Goal: Task Accomplishment & Management: Complete application form

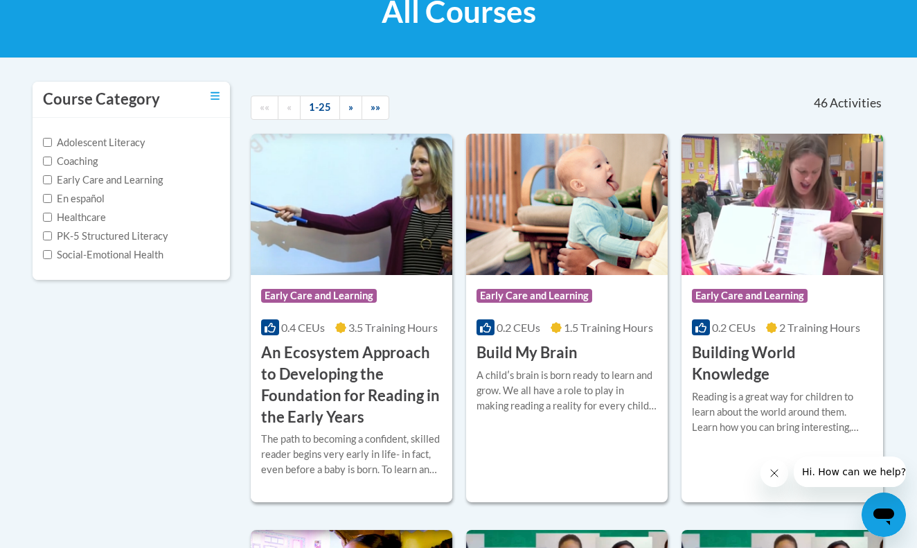
scroll to position [229, 0]
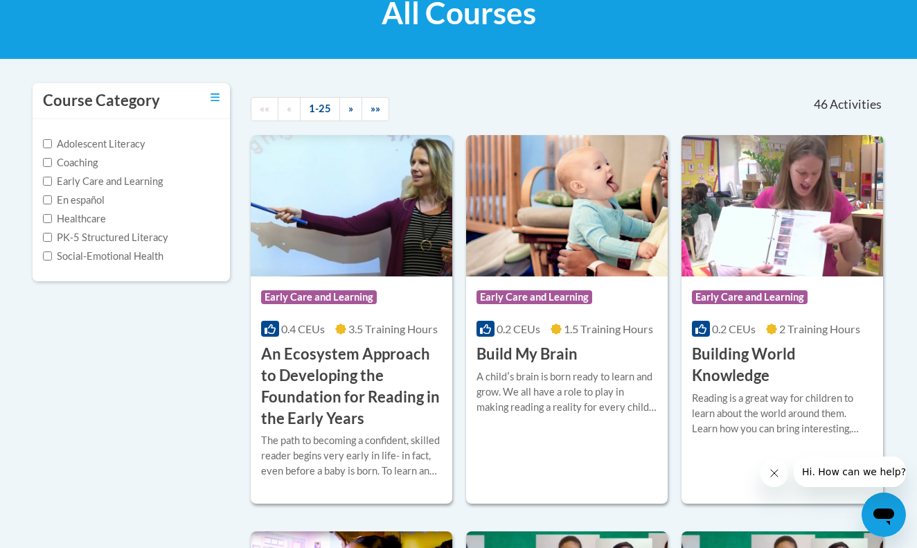
click at [552, 353] on h3 "Build My Brain" at bounding box center [527, 354] width 101 height 21
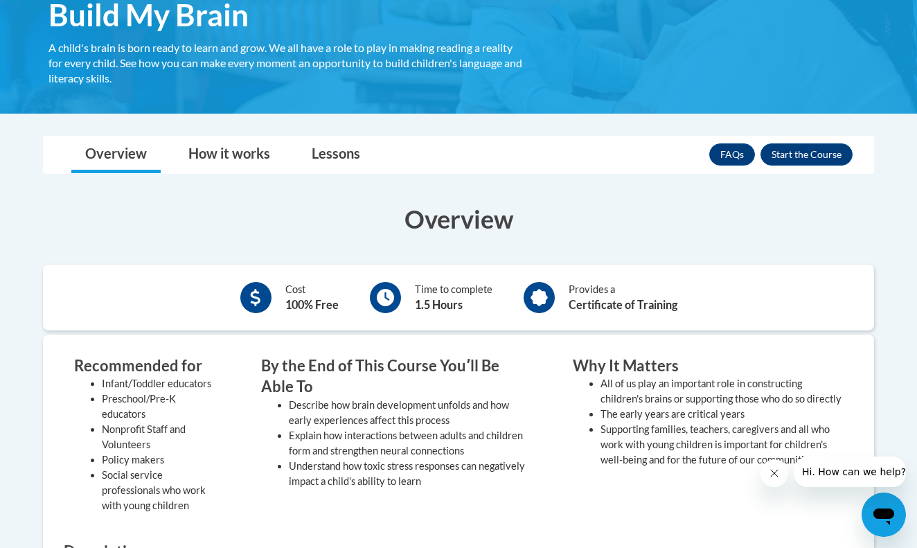
scroll to position [251, 0]
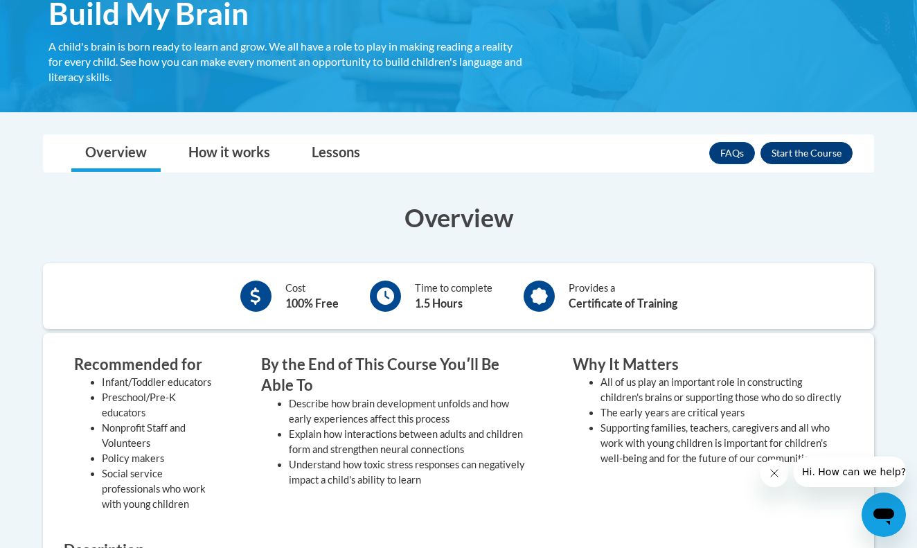
click at [808, 152] on button "Enroll" at bounding box center [807, 153] width 92 height 22
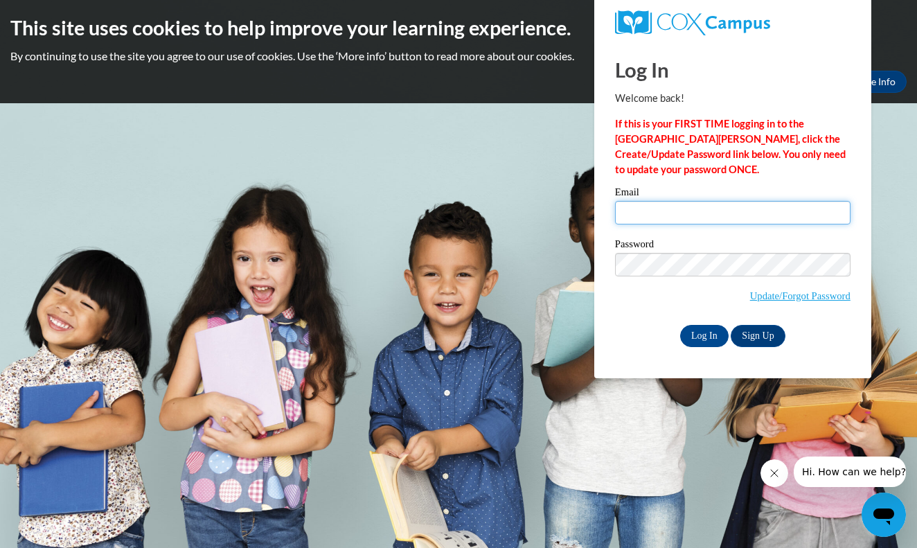
type input "[EMAIL_ADDRESS][DOMAIN_NAME]"
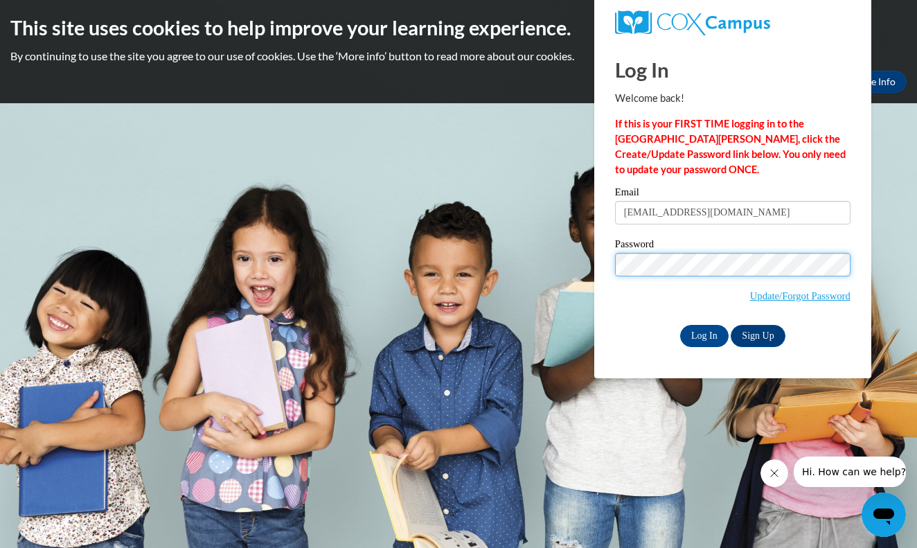
click at [703, 333] on input "Log In" at bounding box center [704, 336] width 48 height 22
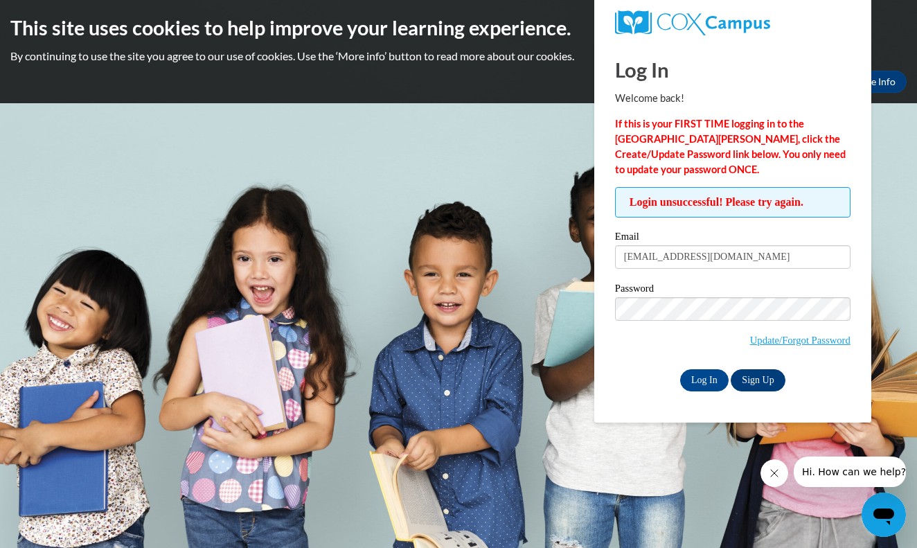
click at [770, 373] on link "Sign Up" at bounding box center [758, 380] width 54 height 22
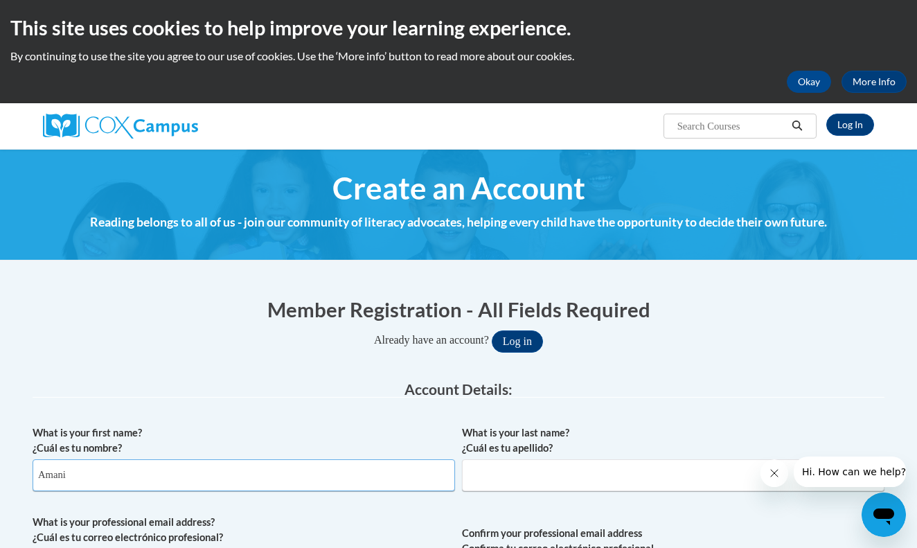
type input "Amani"
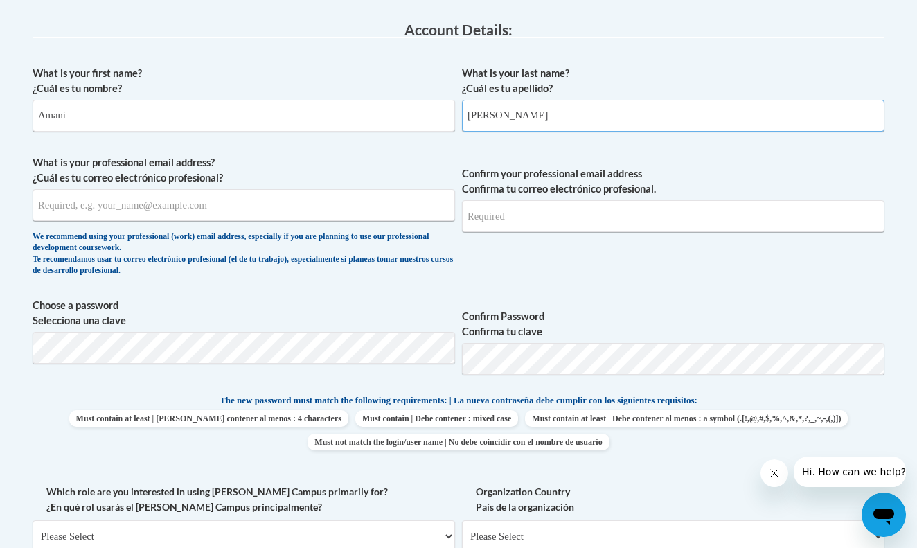
scroll to position [357, 0]
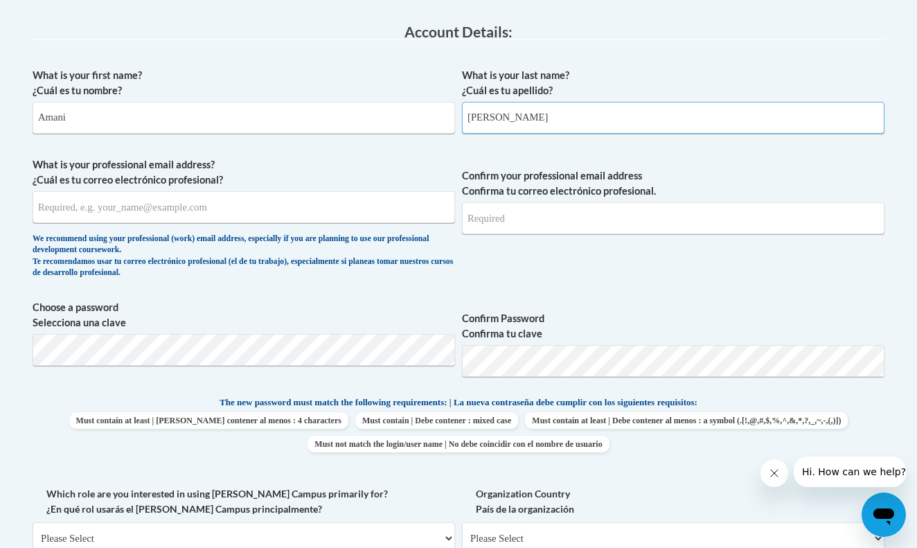
type input "Warren"
type input "[EMAIL_ADDRESS][DOMAIN_NAME]"
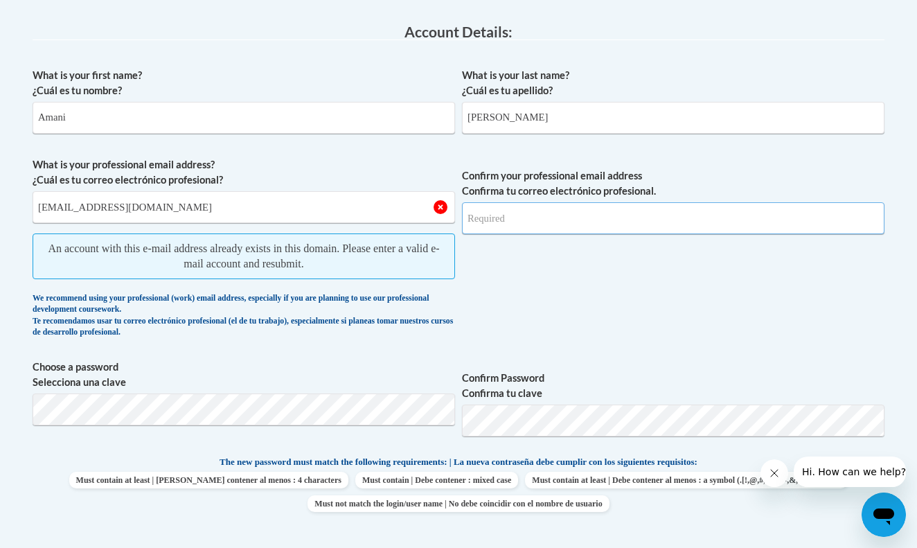
type input "[EMAIL_ADDRESS][DOMAIN_NAME]"
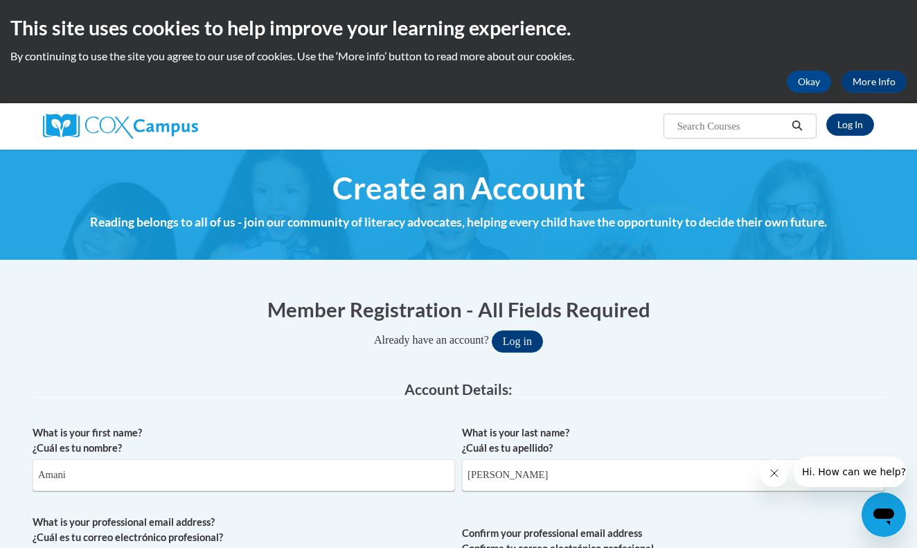
scroll to position [0, 0]
click at [858, 123] on link "Log In" at bounding box center [850, 125] width 48 height 22
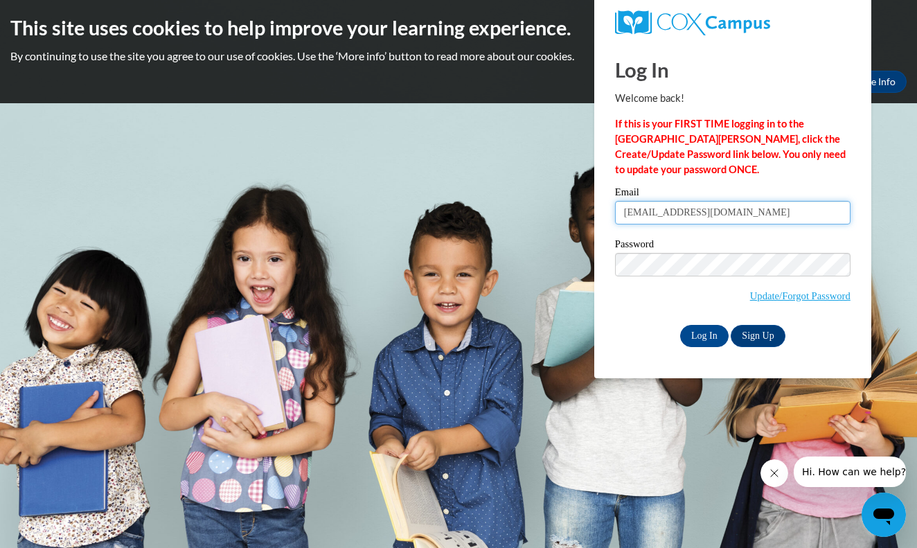
type input "[EMAIL_ADDRESS][DOMAIN_NAME]"
click at [703, 325] on input "Log In" at bounding box center [704, 336] width 48 height 22
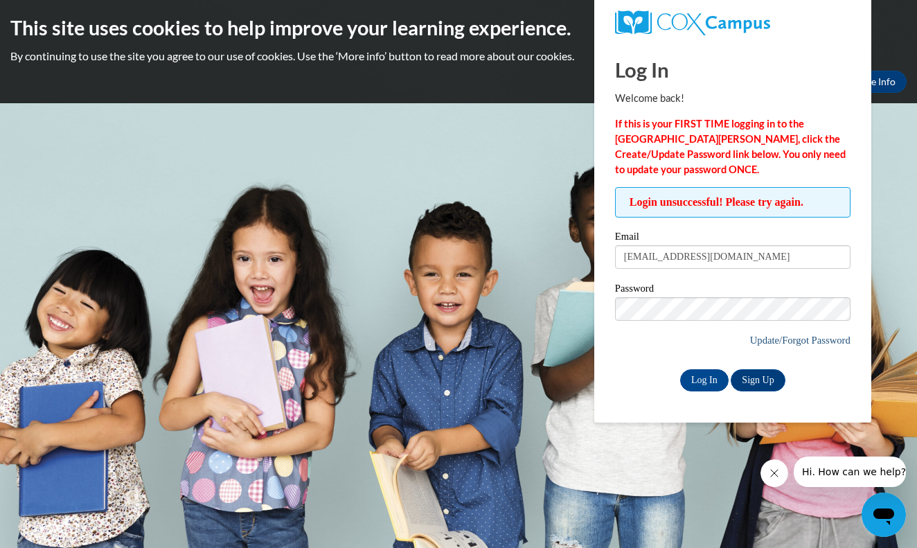
click at [786, 337] on link "Update/Forgot Password" at bounding box center [800, 340] width 100 height 11
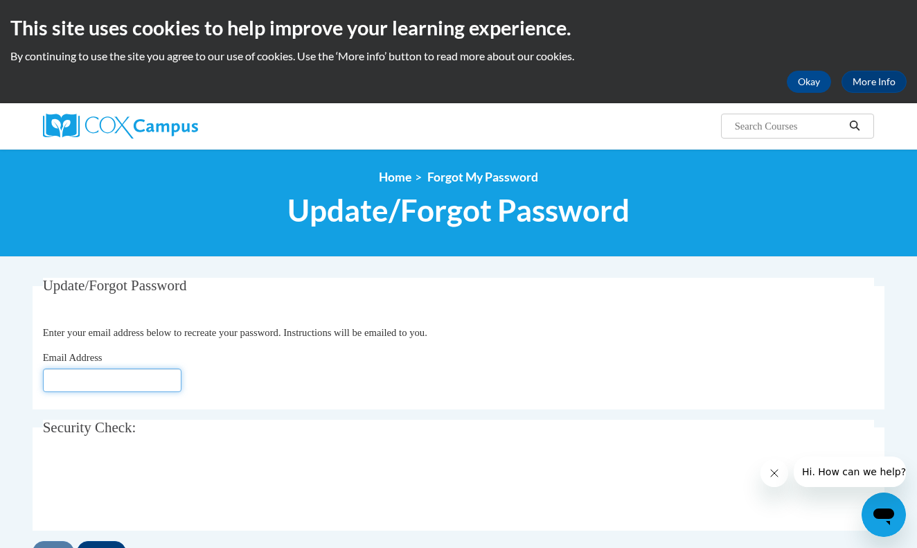
type input "amanitya16@gmail.com"
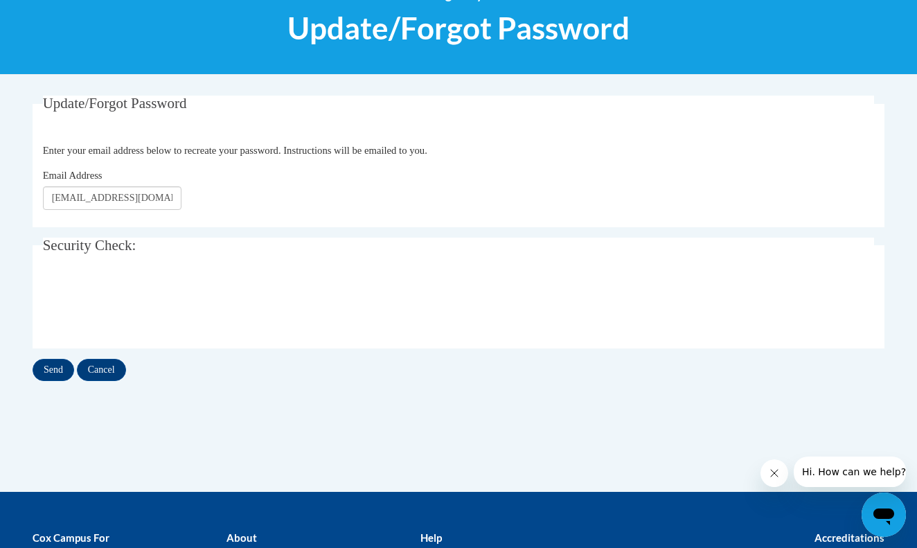
scroll to position [209, 0]
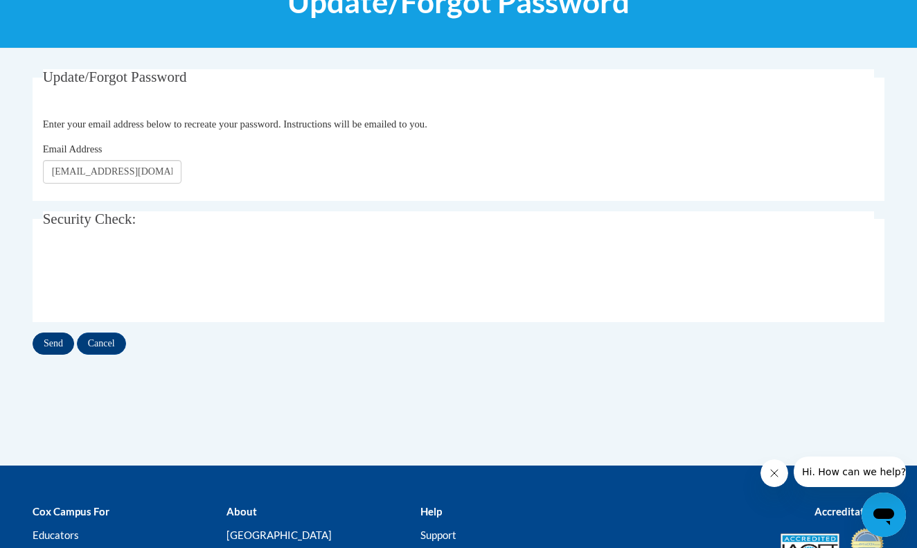
click at [57, 345] on input "Send" at bounding box center [54, 344] width 42 height 22
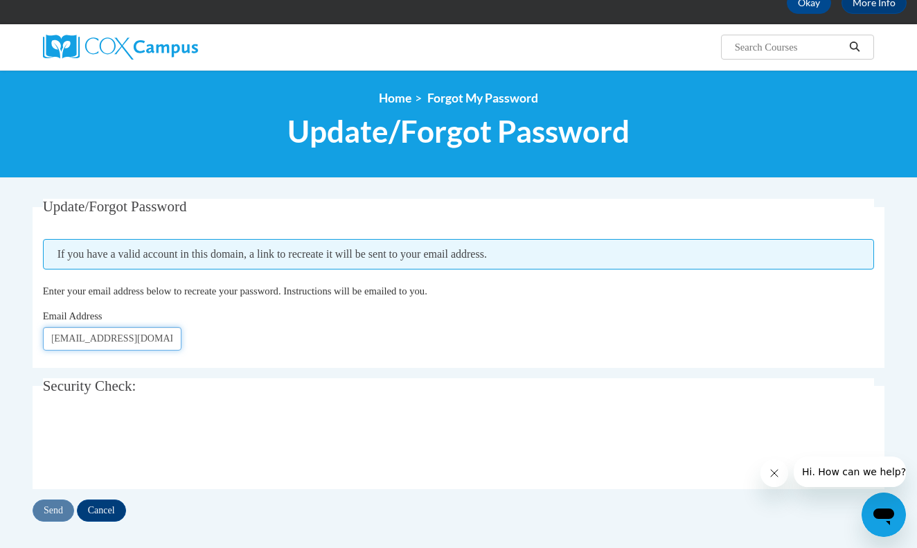
scroll to position [85, 0]
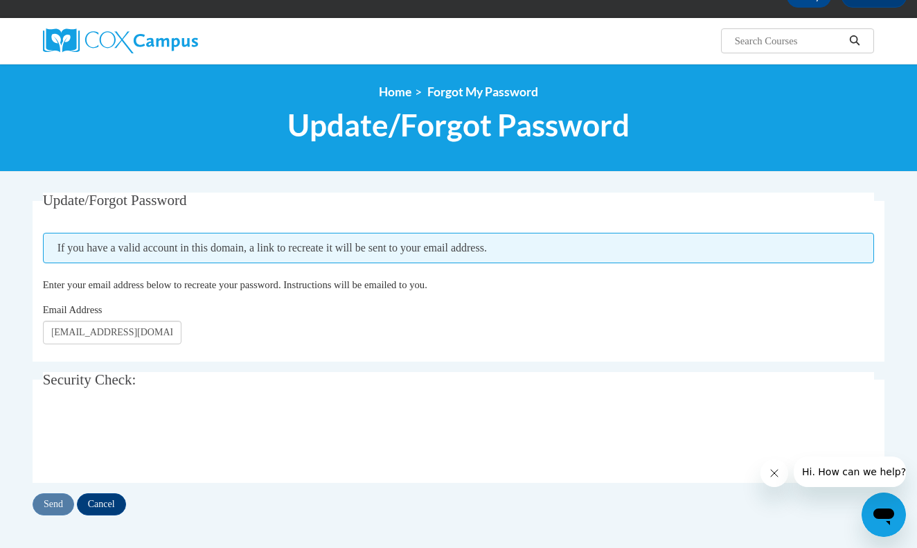
click at [308, 361] on div "Update/Forgot Password Please enter your email address If you have a valid acco…" at bounding box center [459, 354] width 852 height 323
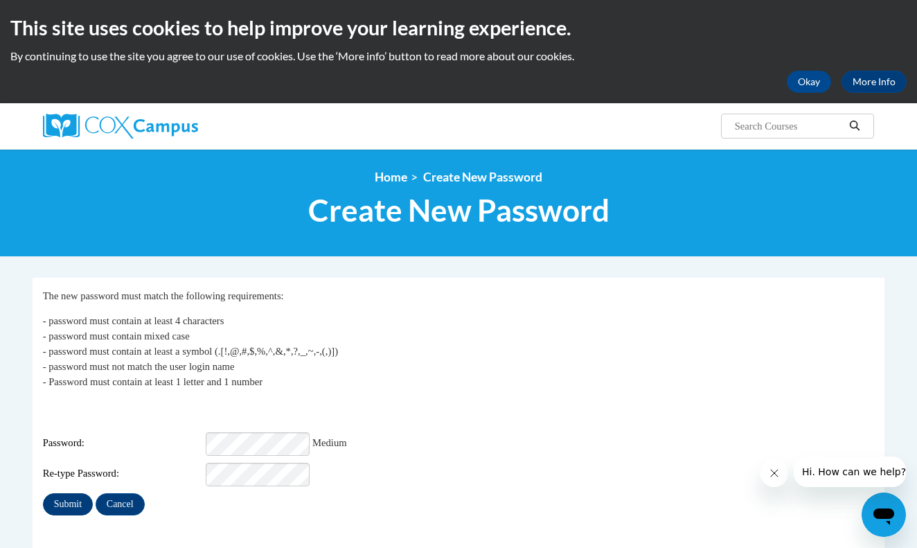
click at [74, 493] on input "Submit" at bounding box center [68, 504] width 50 height 22
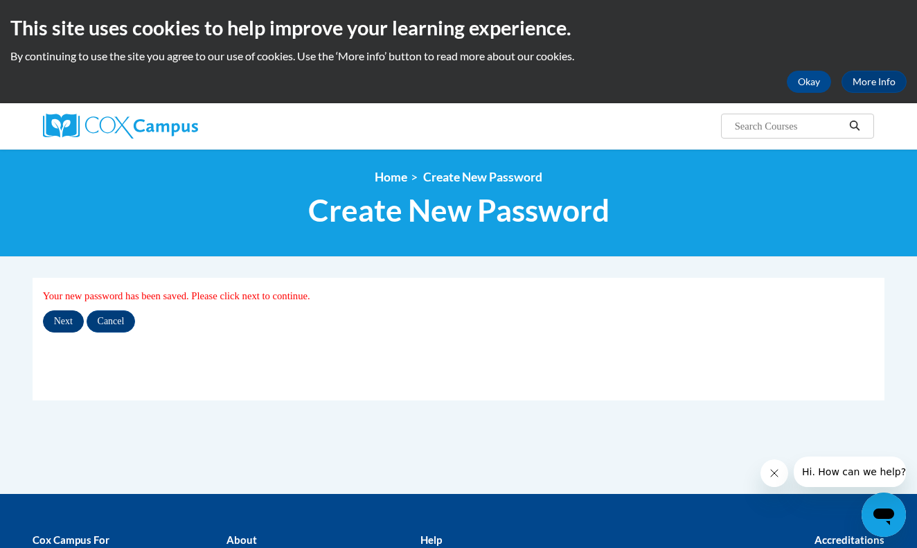
click at [73, 319] on input "Next" at bounding box center [63, 321] width 41 height 22
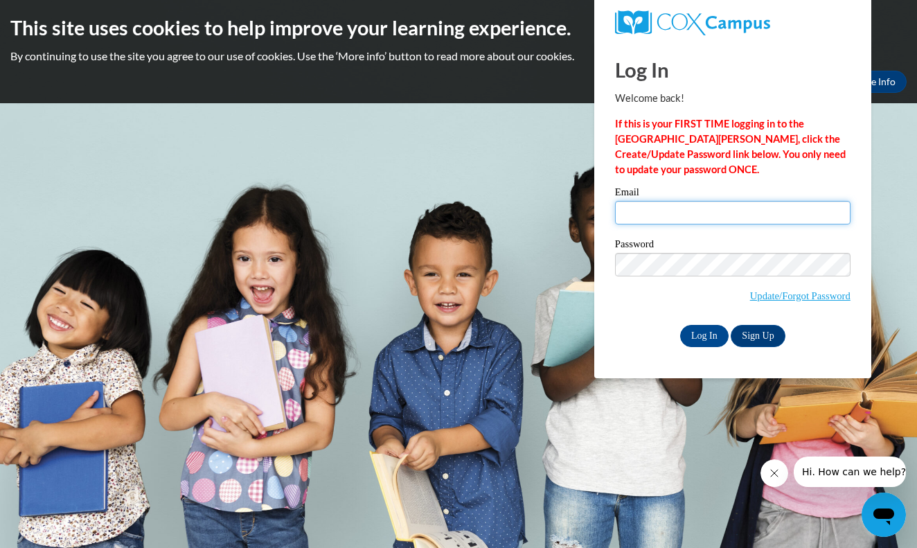
type input "amanitya16@gmail.com"
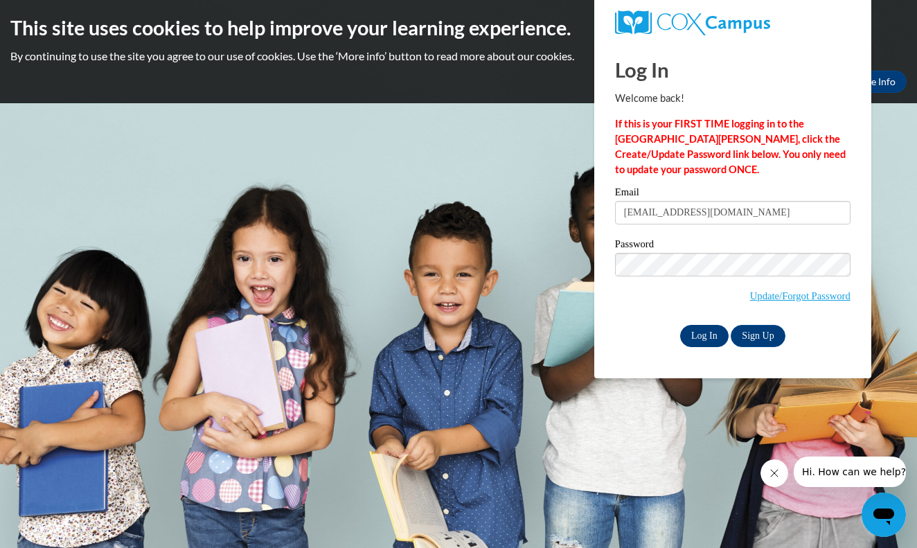
click at [700, 333] on input "Log In" at bounding box center [704, 336] width 48 height 22
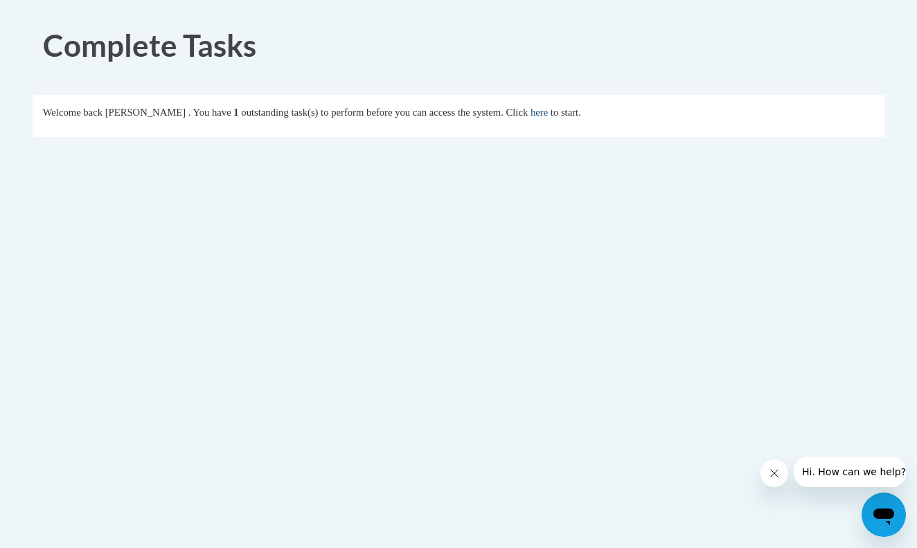
click at [548, 112] on link "here" at bounding box center [539, 112] width 17 height 11
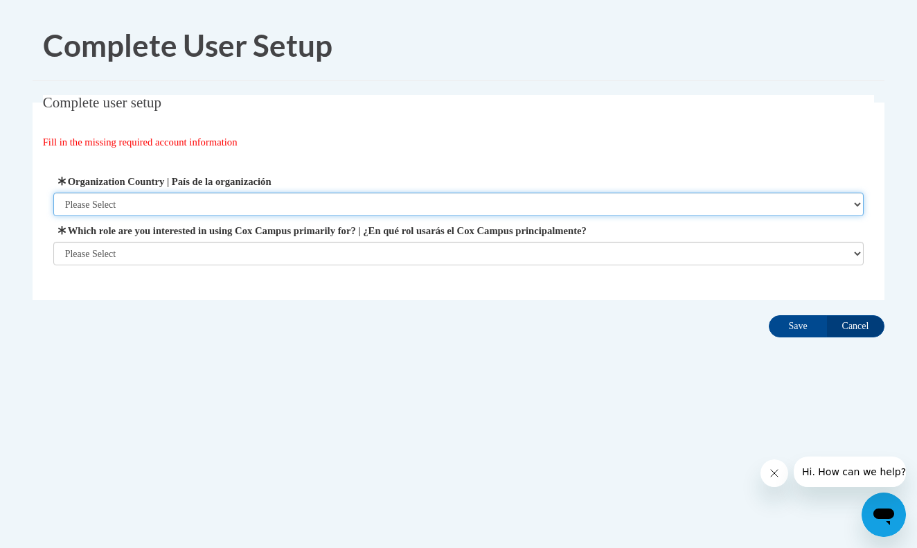
select select "ad49bcad-a171-4b2e-b99c-48b446064914"
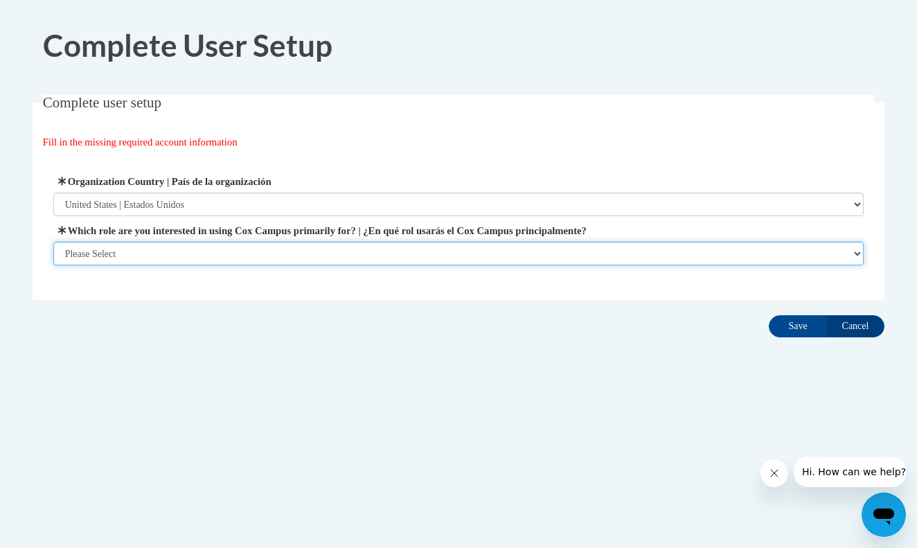
select select "fbf2d438-af2f-41f8-98f1-81c410e29de3"
